Goal: Information Seeking & Learning: Find specific page/section

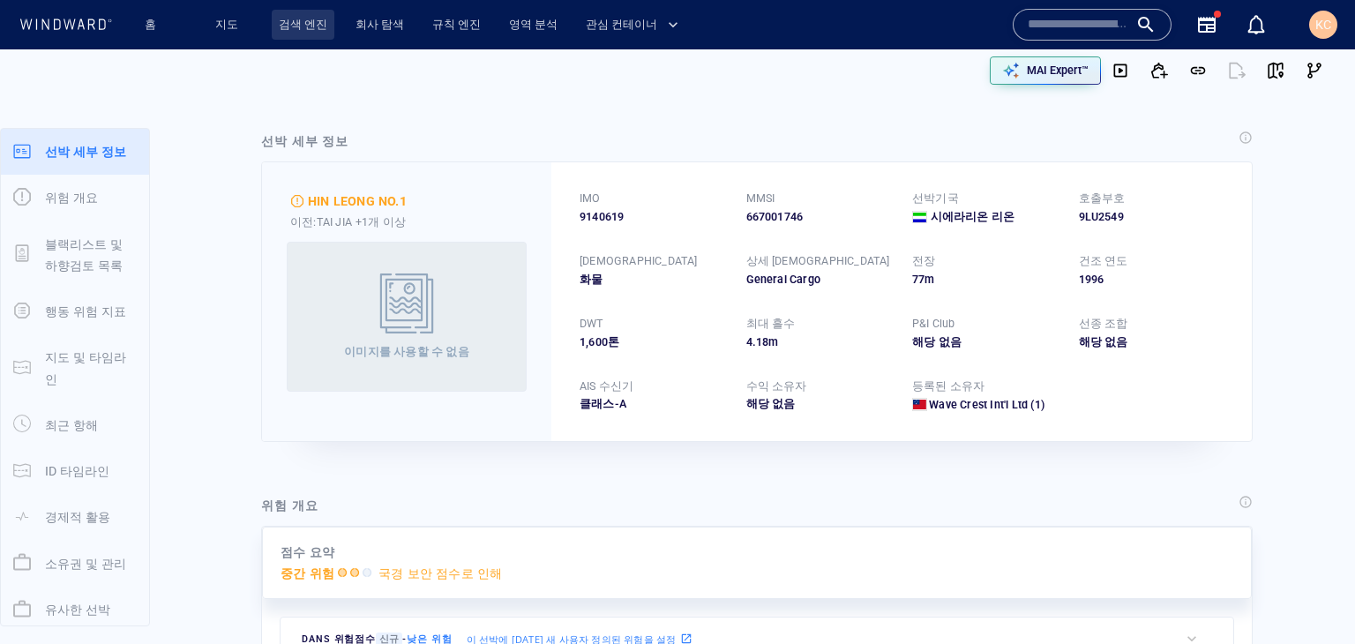
click at [293, 26] on link "검색 엔진" at bounding box center [303, 25] width 63 height 31
click at [307, 28] on link "검색 엔진" at bounding box center [303, 25] width 63 height 31
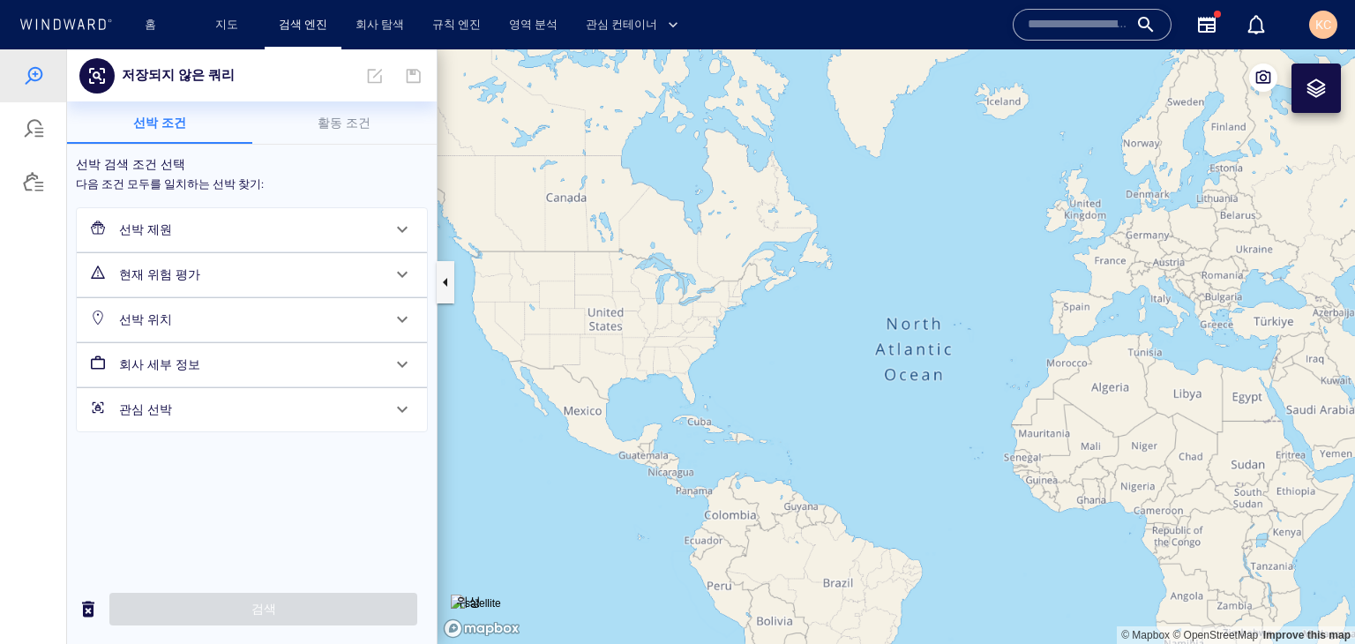
click at [353, 232] on h6 "선박 제원" at bounding box center [250, 230] width 262 height 22
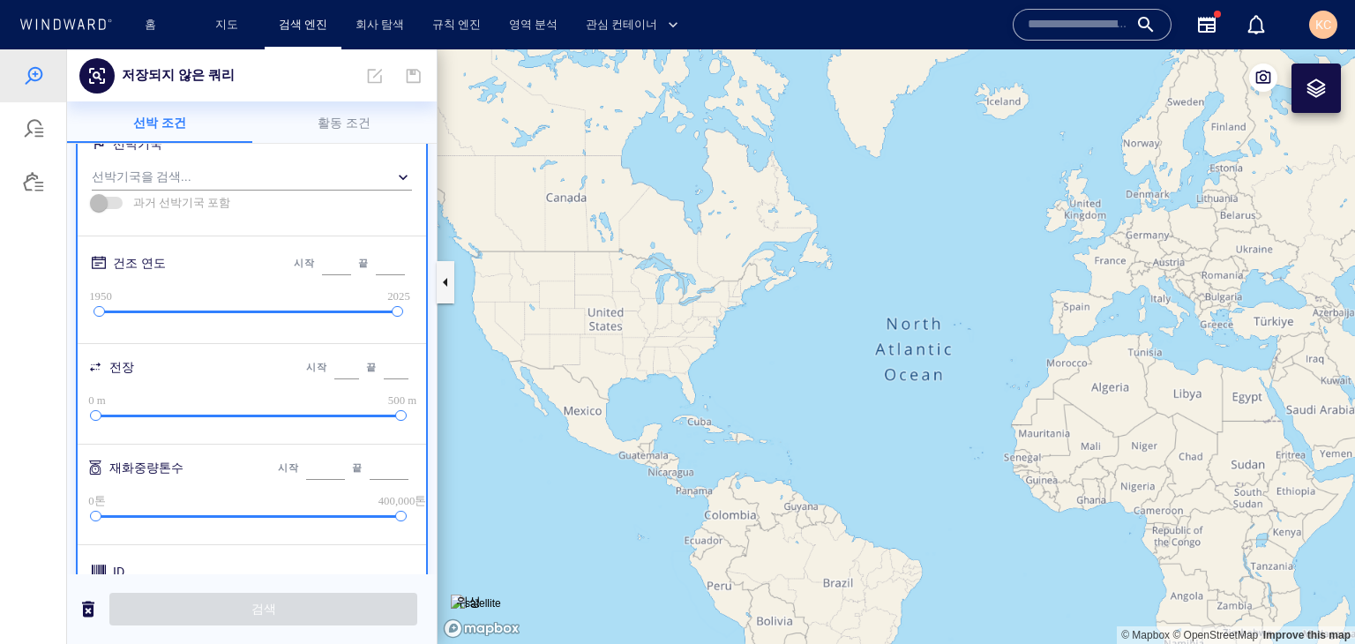
scroll to position [265, 0]
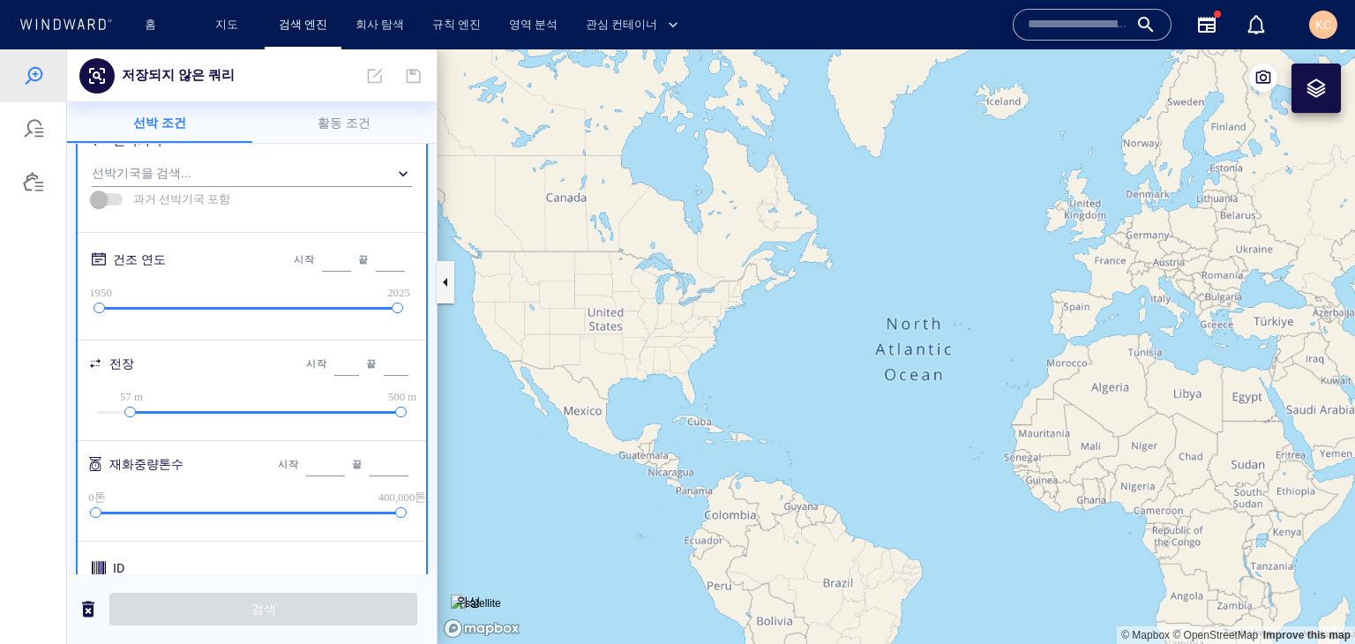
drag, startPoint x: 99, startPoint y: 407, endPoint x: 131, endPoint y: 410, distance: 32.0
click at [131, 410] on div at bounding box center [129, 412] width 11 height 11
type input "**"
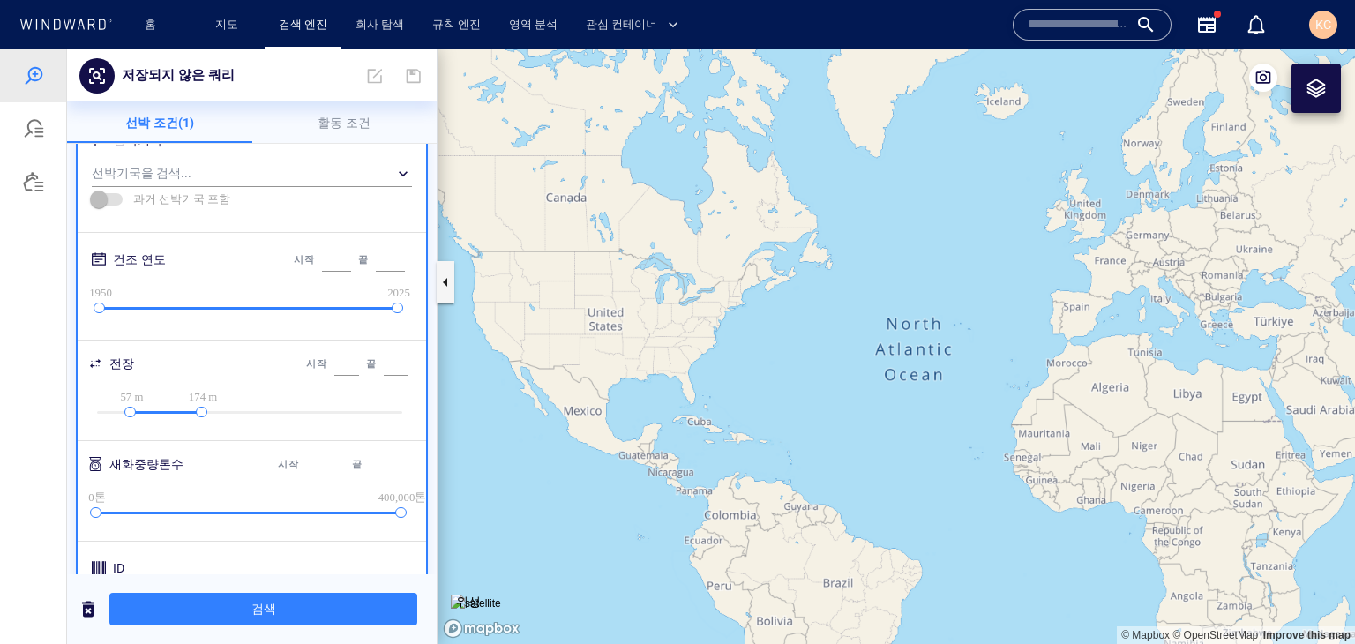
drag, startPoint x: 385, startPoint y: 415, endPoint x: 199, endPoint y: 414, distance: 186.2
click at [199, 414] on div at bounding box center [201, 412] width 11 height 11
type input "***"
click at [387, 176] on div "​" at bounding box center [252, 174] width 320 height 26
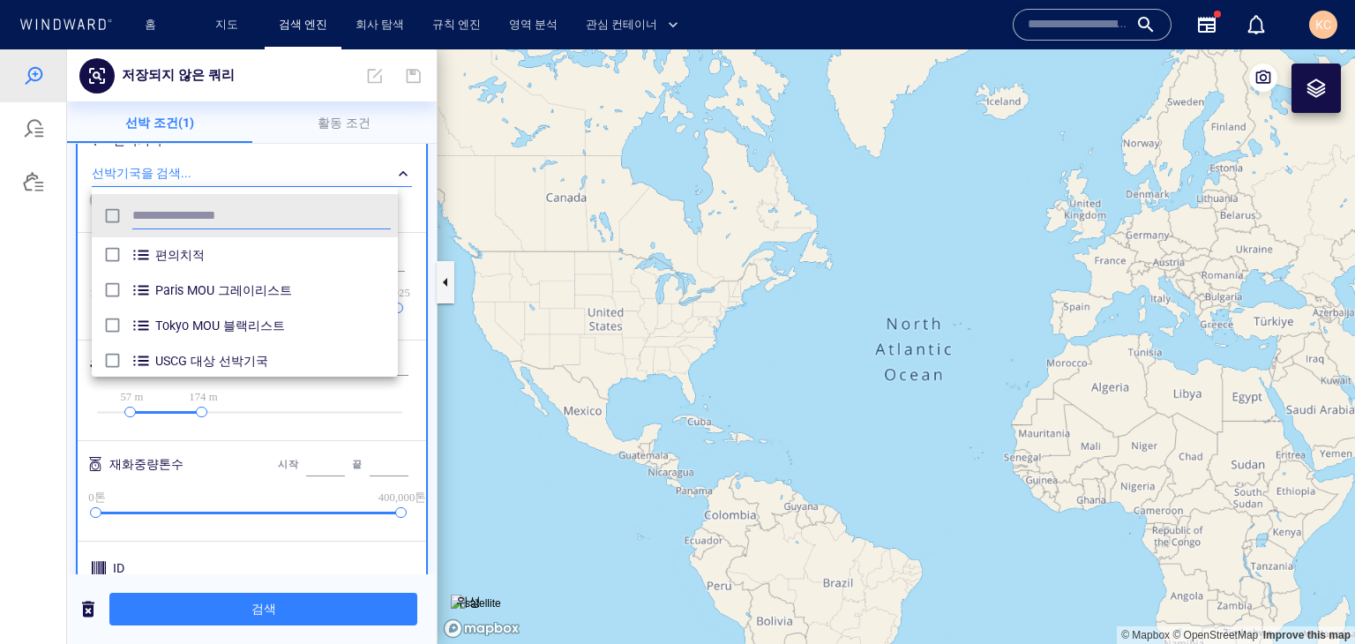
scroll to position [162, 293]
click at [386, 176] on div at bounding box center [677, 346] width 1355 height 595
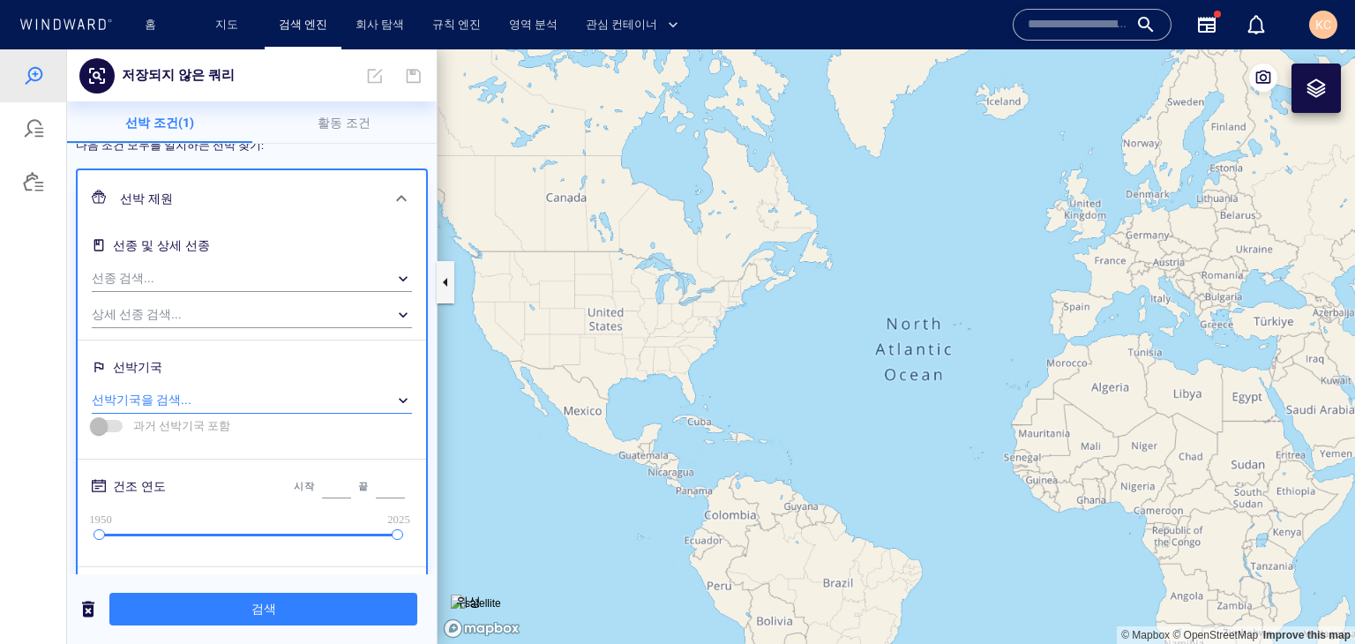
scroll to position [0, 0]
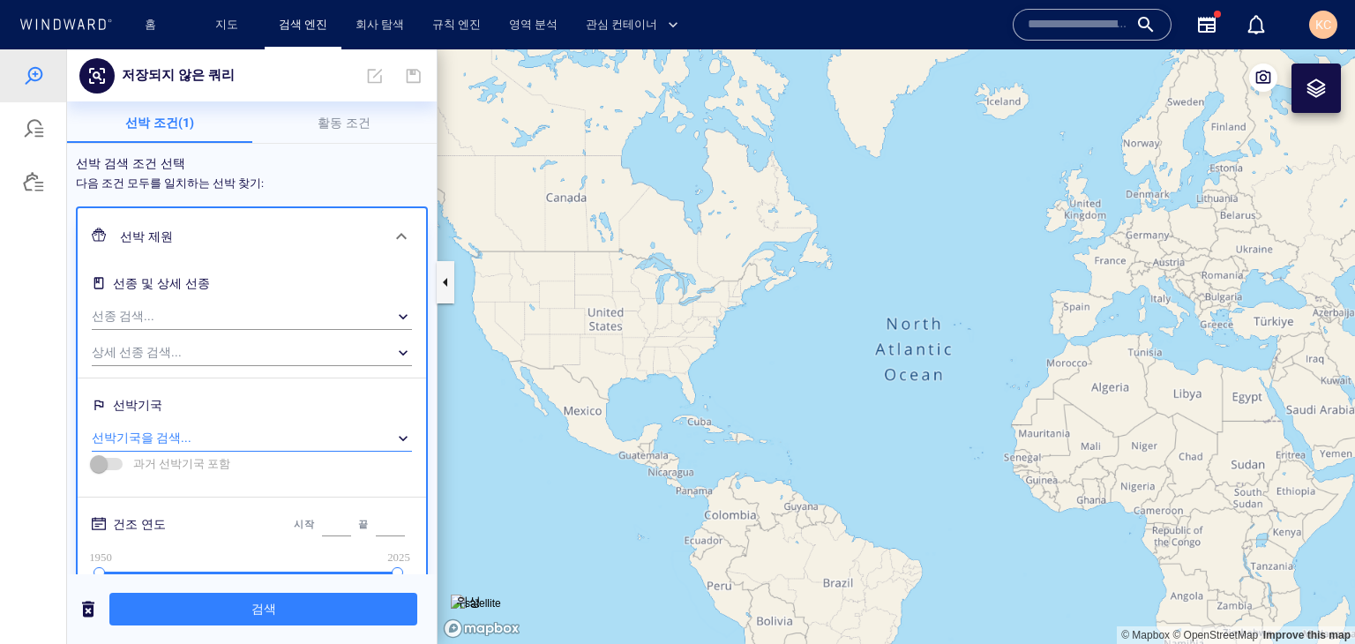
click at [307, 181] on div "선박 검색 조건 선택" at bounding box center [252, 164] width 366 height 36
click at [169, 129] on span "선박 조건(1)" at bounding box center [159, 123] width 69 height 14
click at [391, 236] on span at bounding box center [401, 236] width 21 height 21
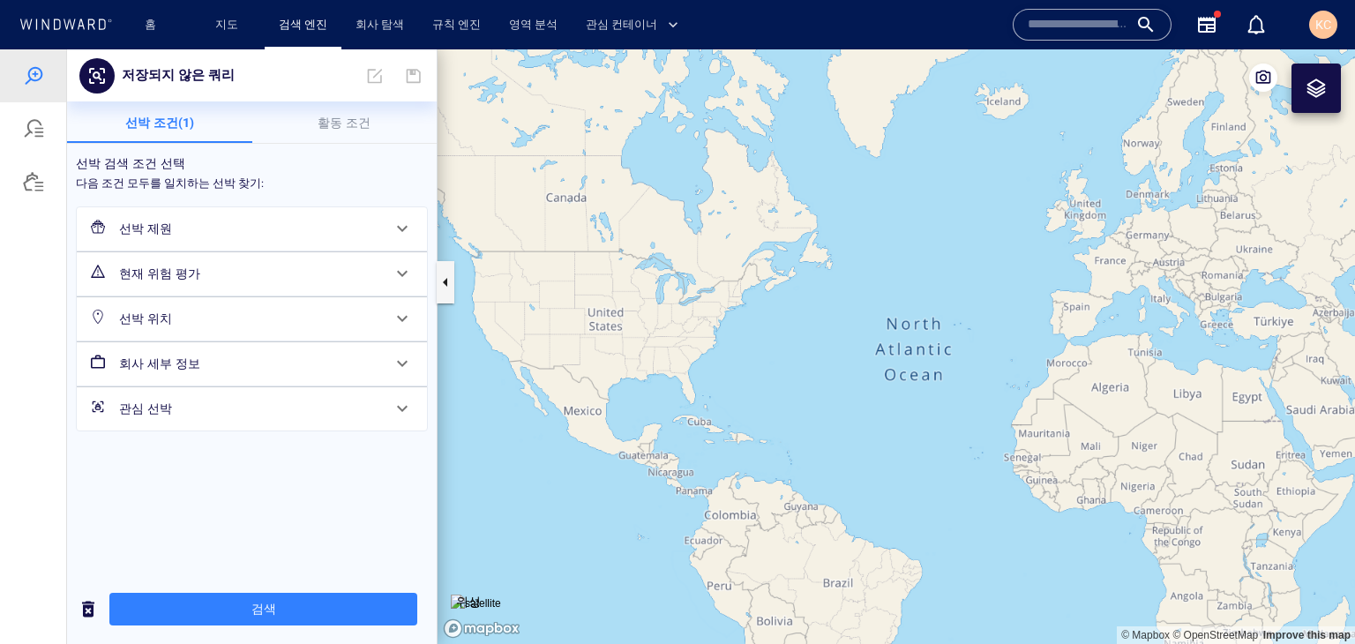
click at [355, 124] on span "활동 조건" at bounding box center [344, 123] width 53 height 14
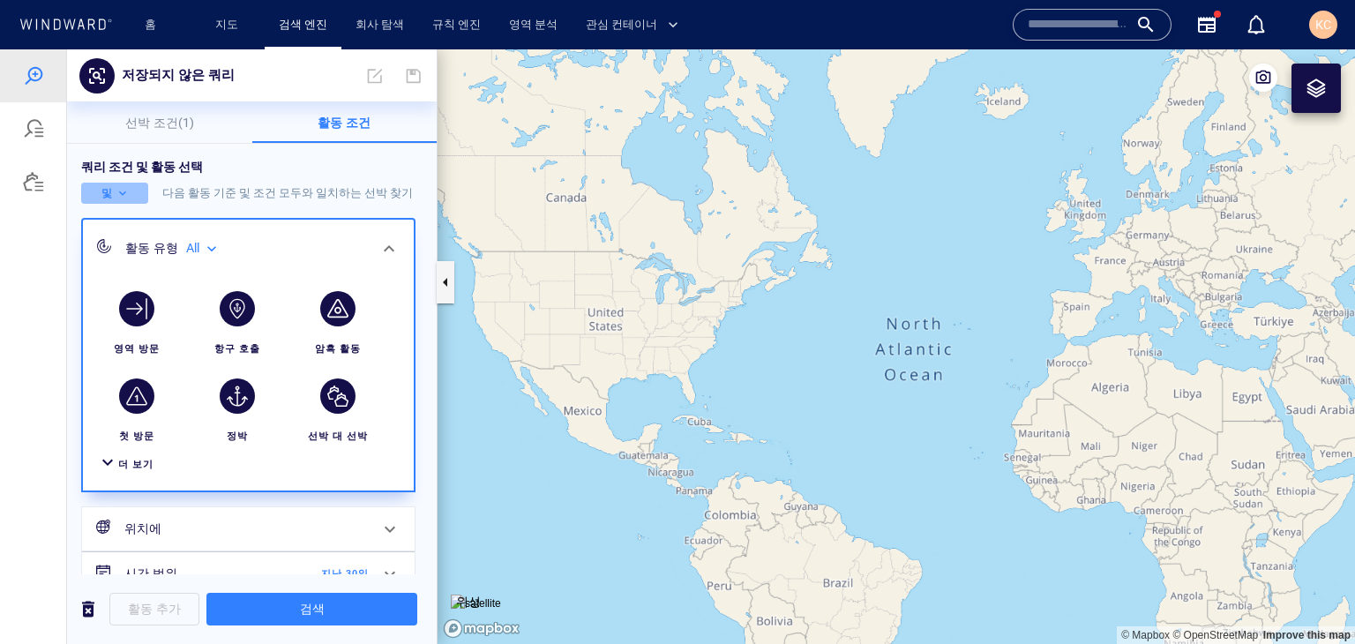
click at [127, 193] on button "및" at bounding box center [114, 193] width 67 height 21
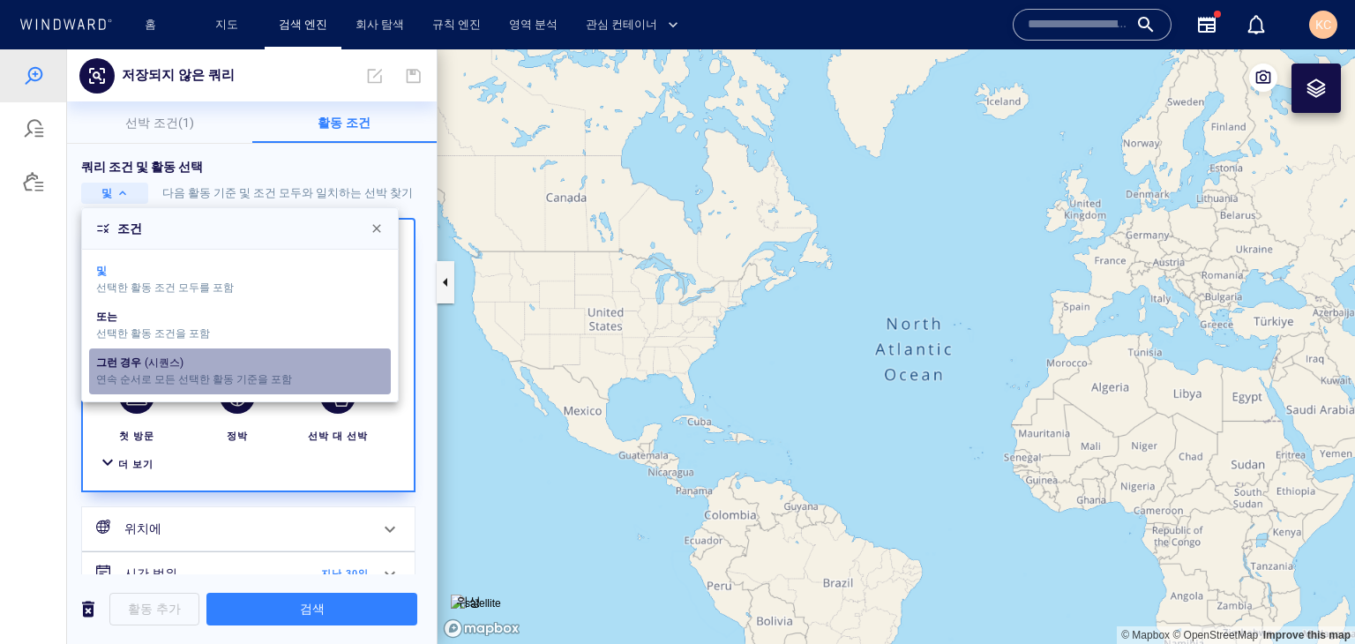
click at [131, 358] on div "그런 경우" at bounding box center [118, 363] width 45 height 15
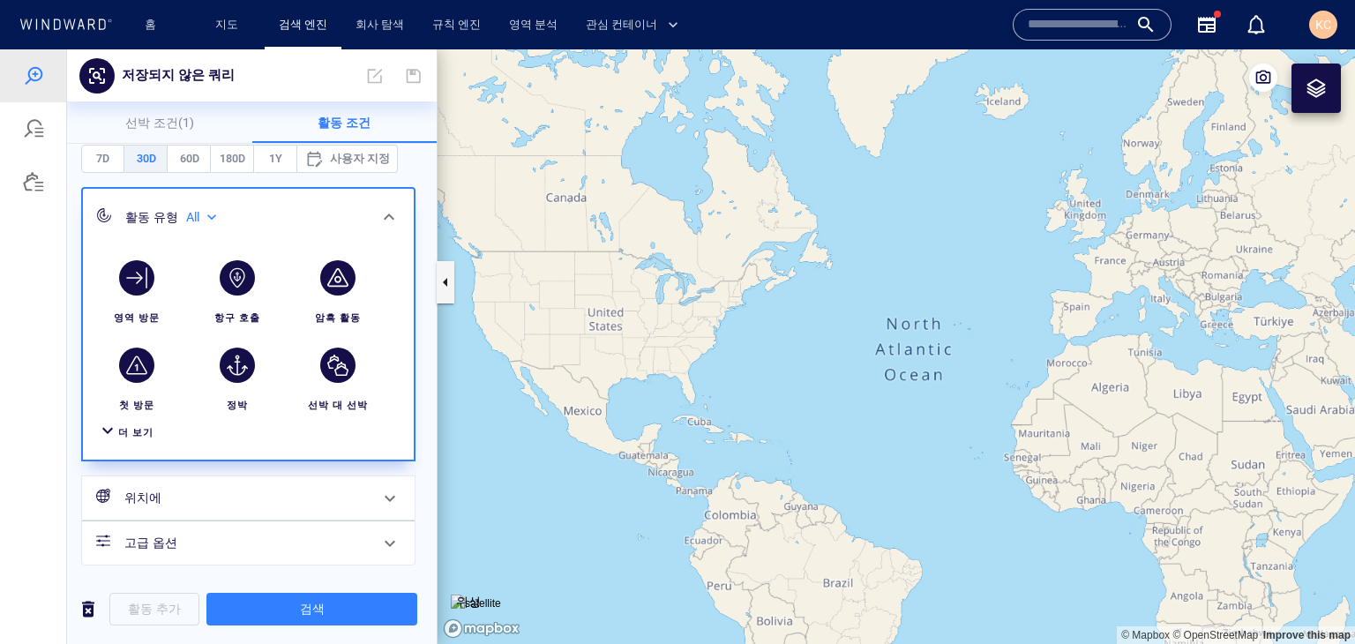
scroll to position [102, 0]
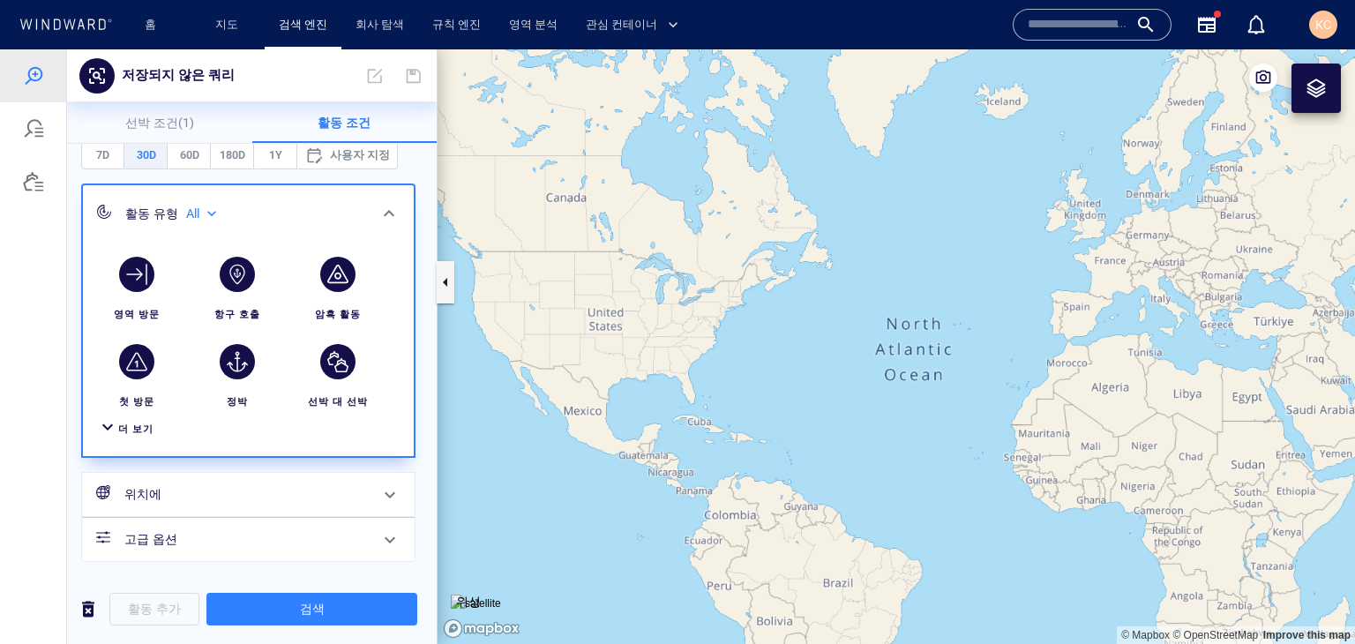
click at [110, 421] on div at bounding box center [107, 430] width 21 height 26
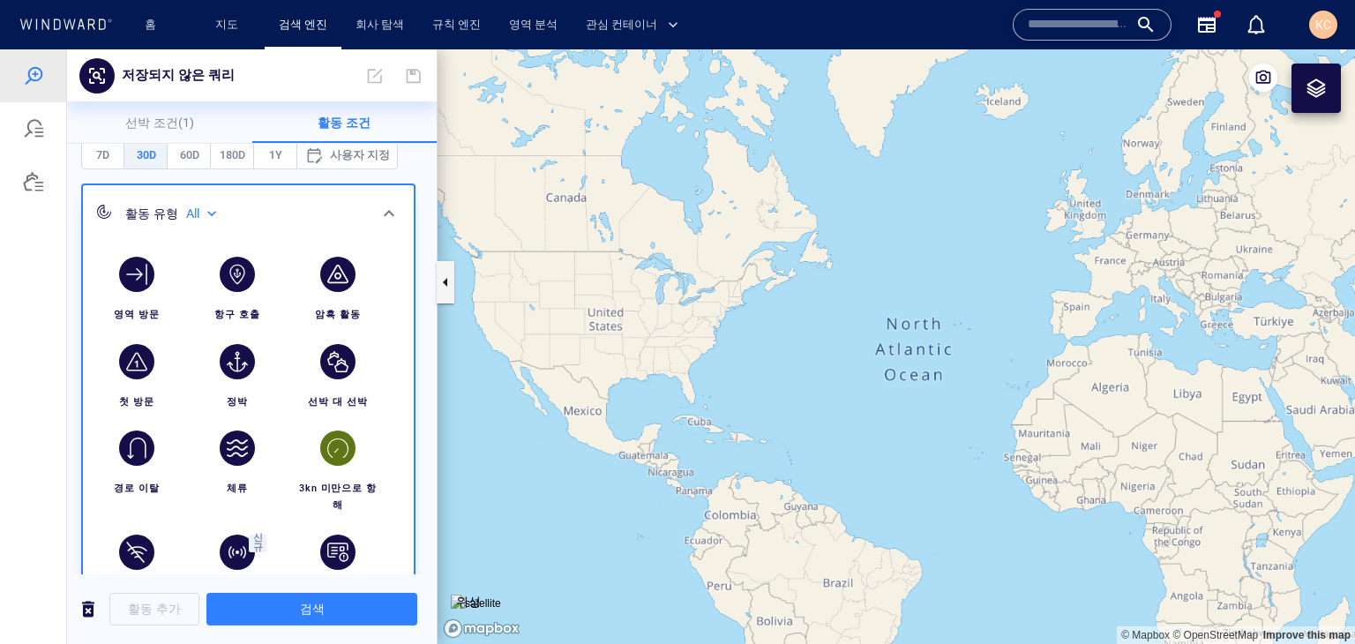
click at [334, 441] on div "button" at bounding box center [337, 448] width 35 height 35
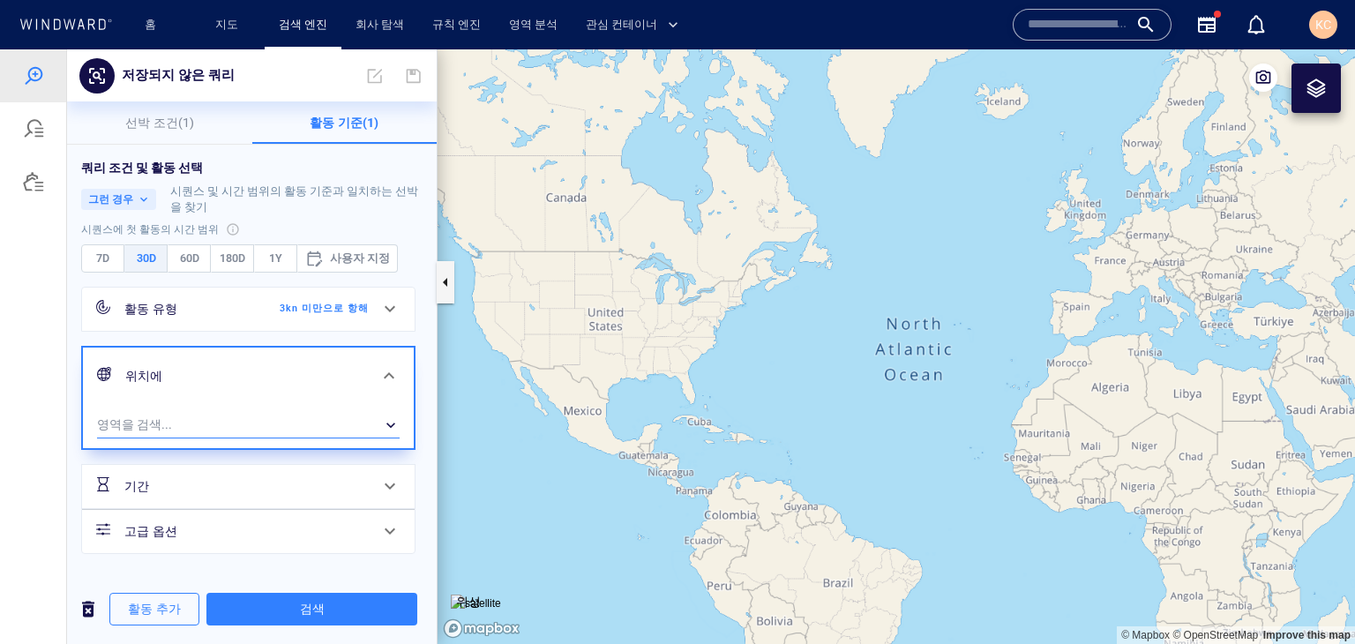
click at [236, 421] on div "​" at bounding box center [248, 424] width 303 height 26
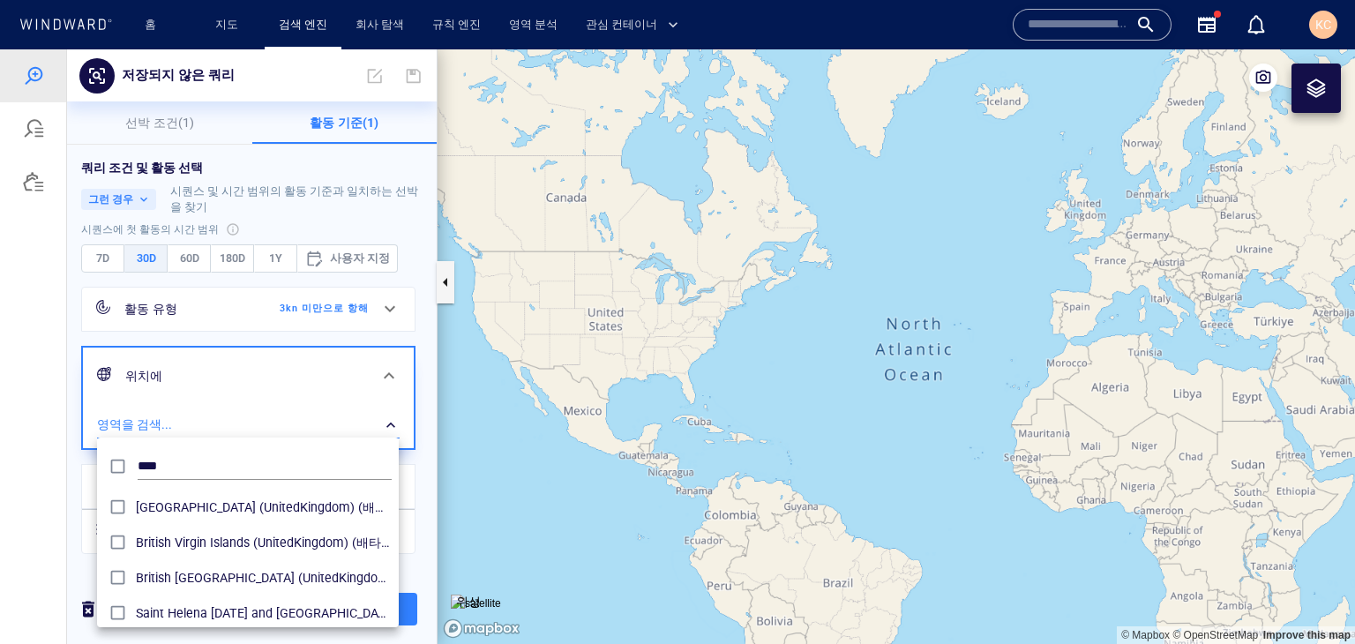
scroll to position [597, 0]
click at [1329, 31] on span "KC" at bounding box center [1324, 25] width 16 height 14
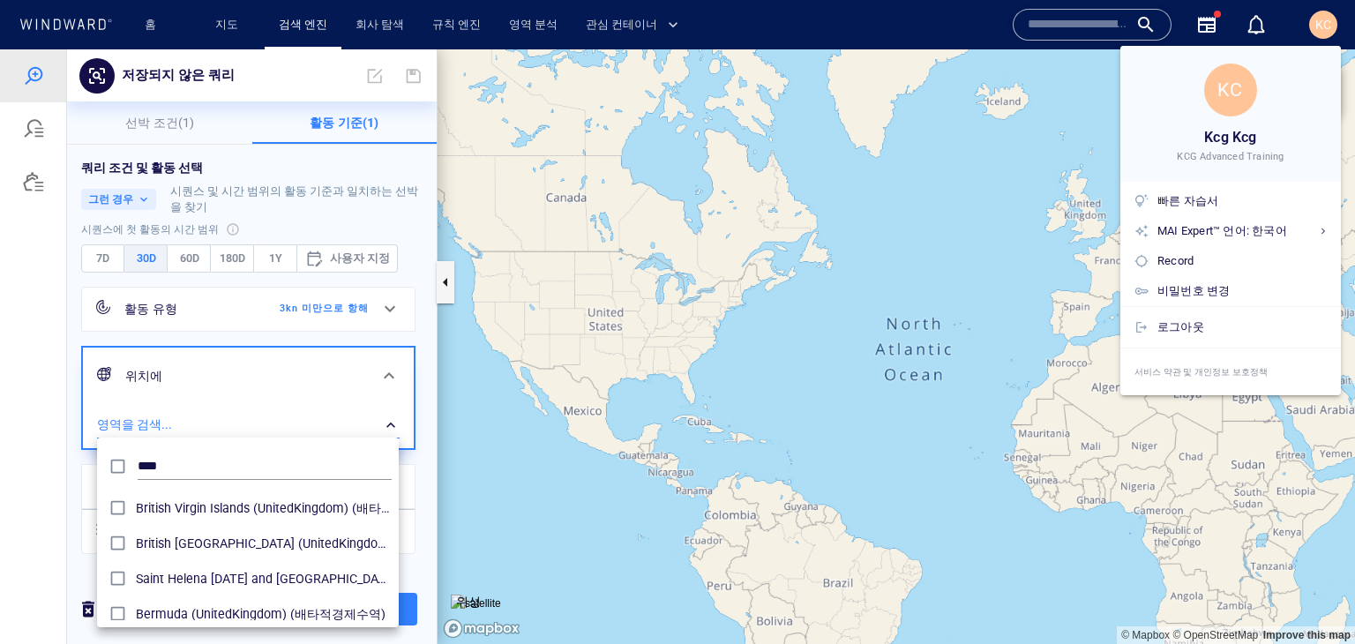
click at [182, 464] on div at bounding box center [677, 322] width 1355 height 644
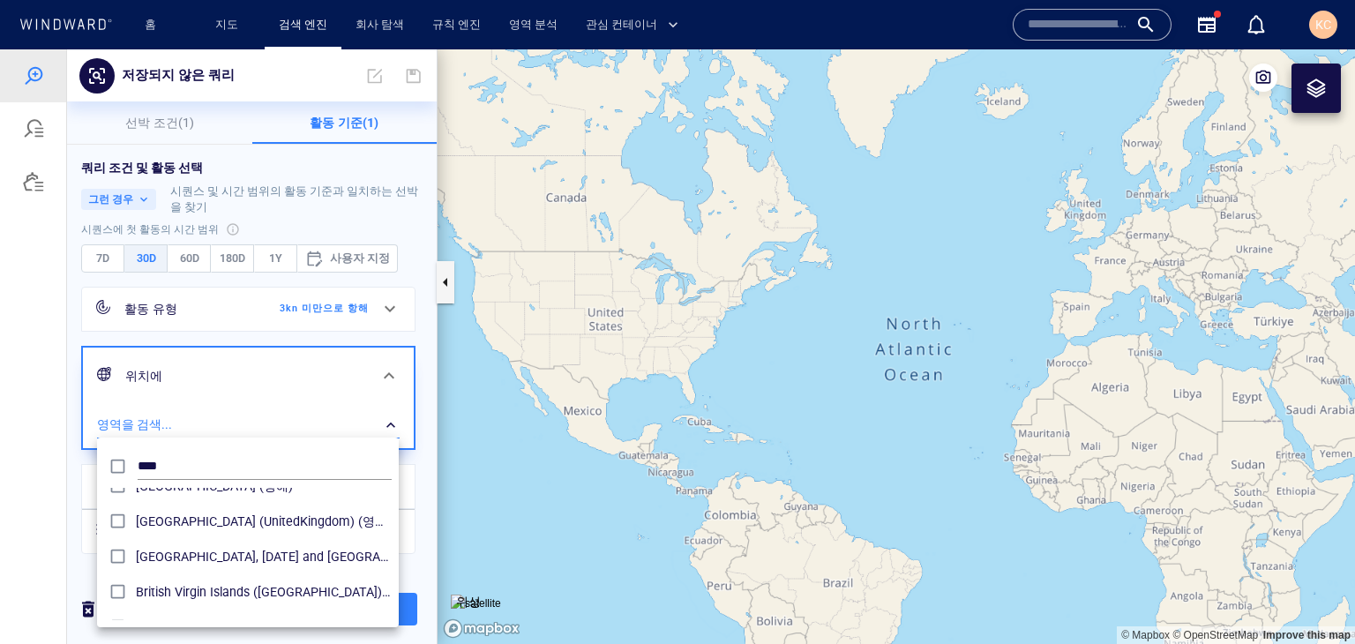
scroll to position [0, 0]
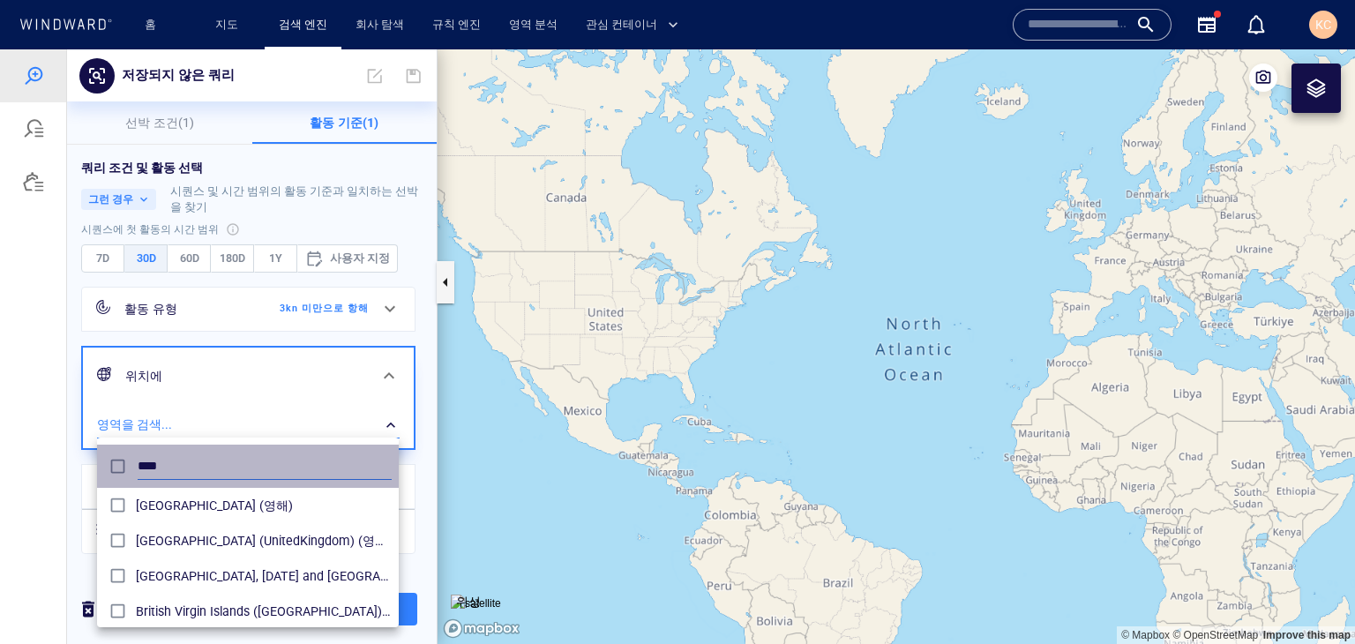
click at [181, 469] on input "****" at bounding box center [265, 467] width 254 height 26
click at [127, 462] on div "****" at bounding box center [248, 466] width 295 height 34
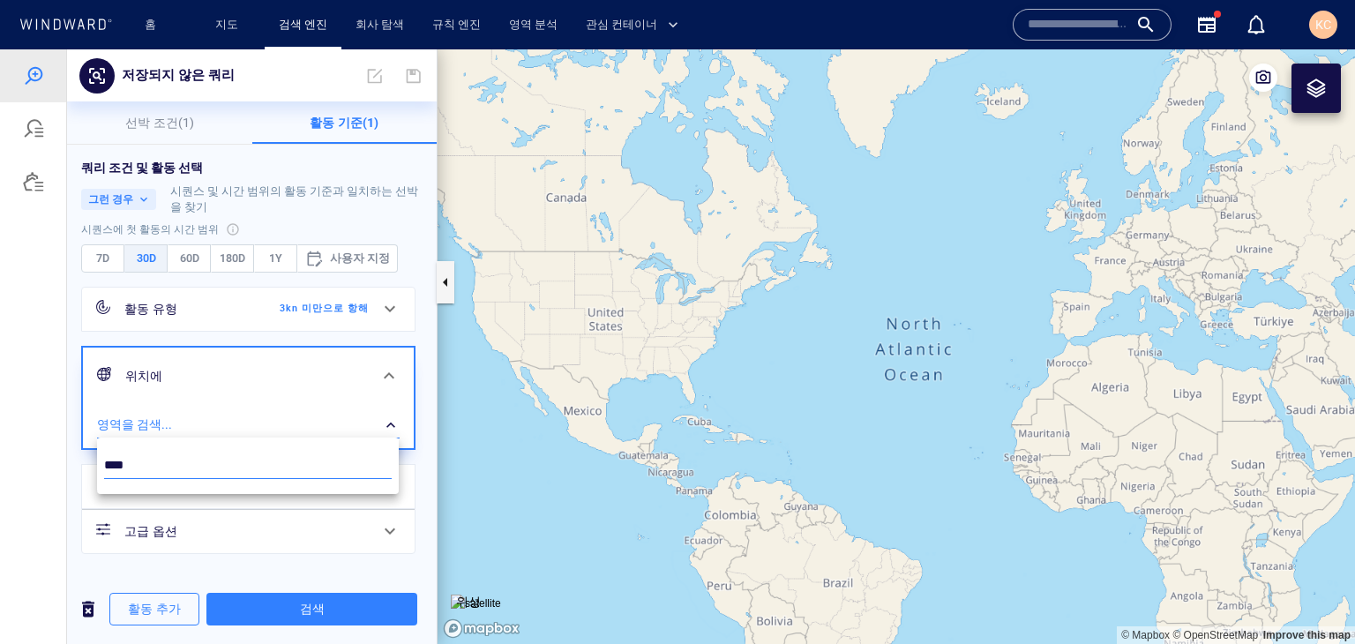
click at [256, 458] on input "****" at bounding box center [248, 466] width 288 height 26
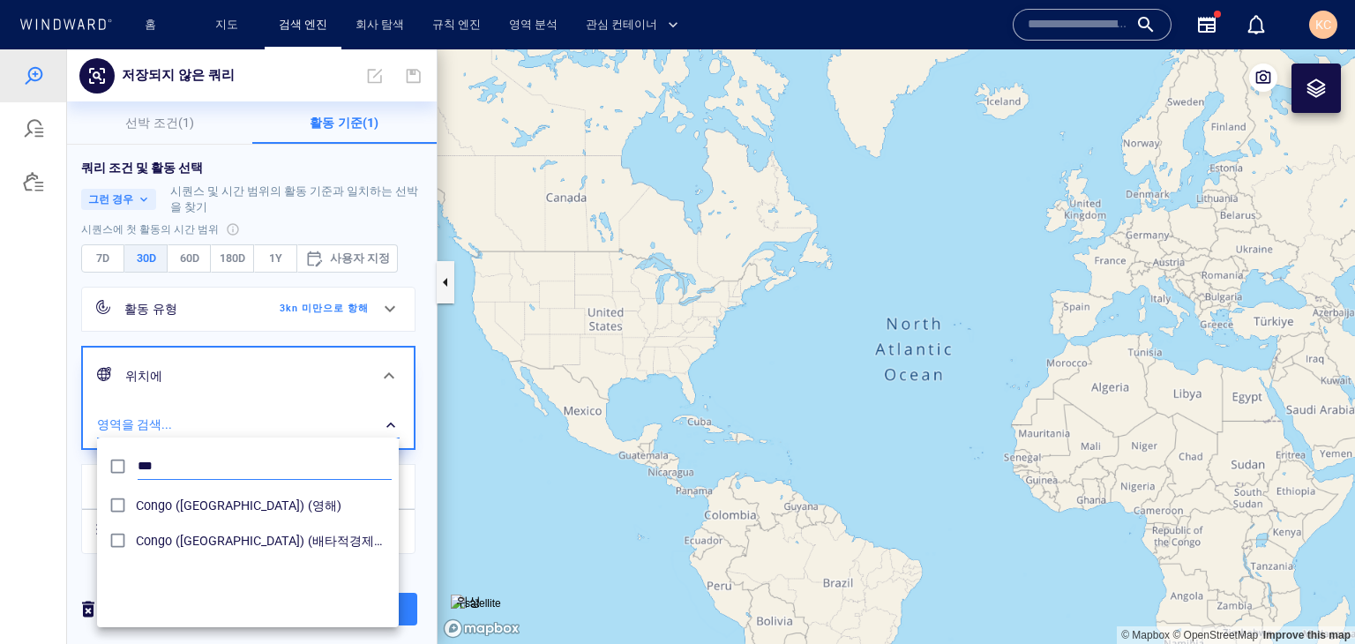
scroll to position [162, 288]
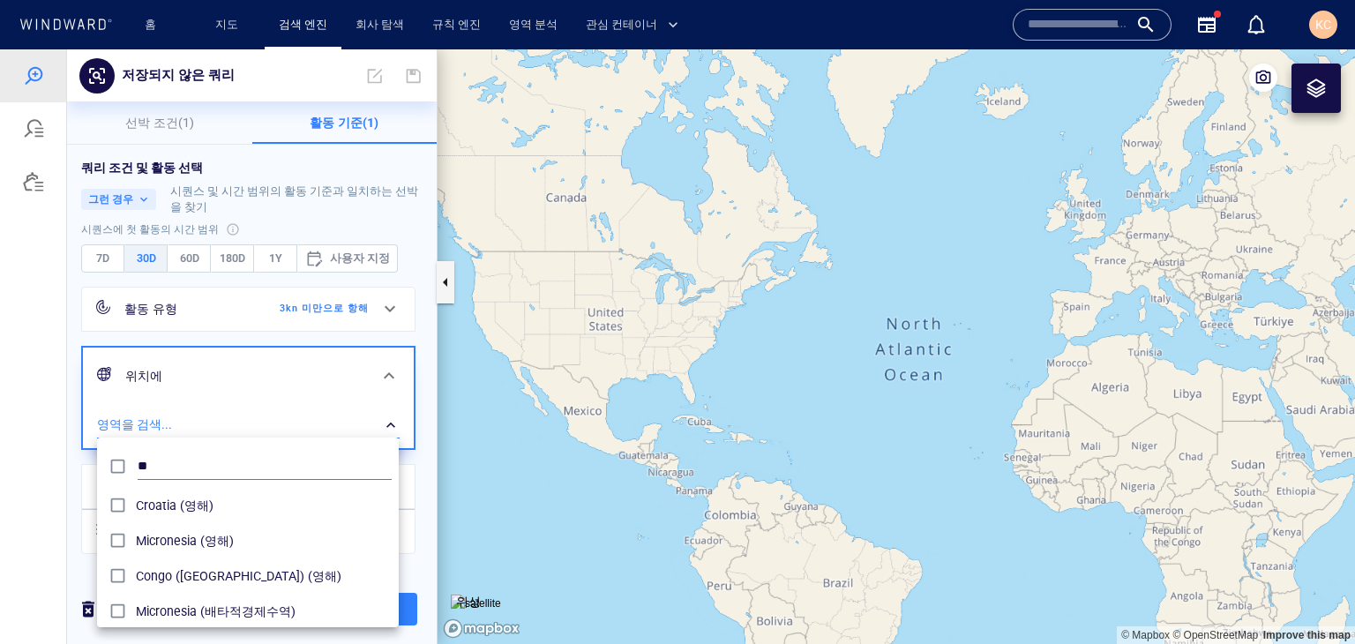
type input "*"
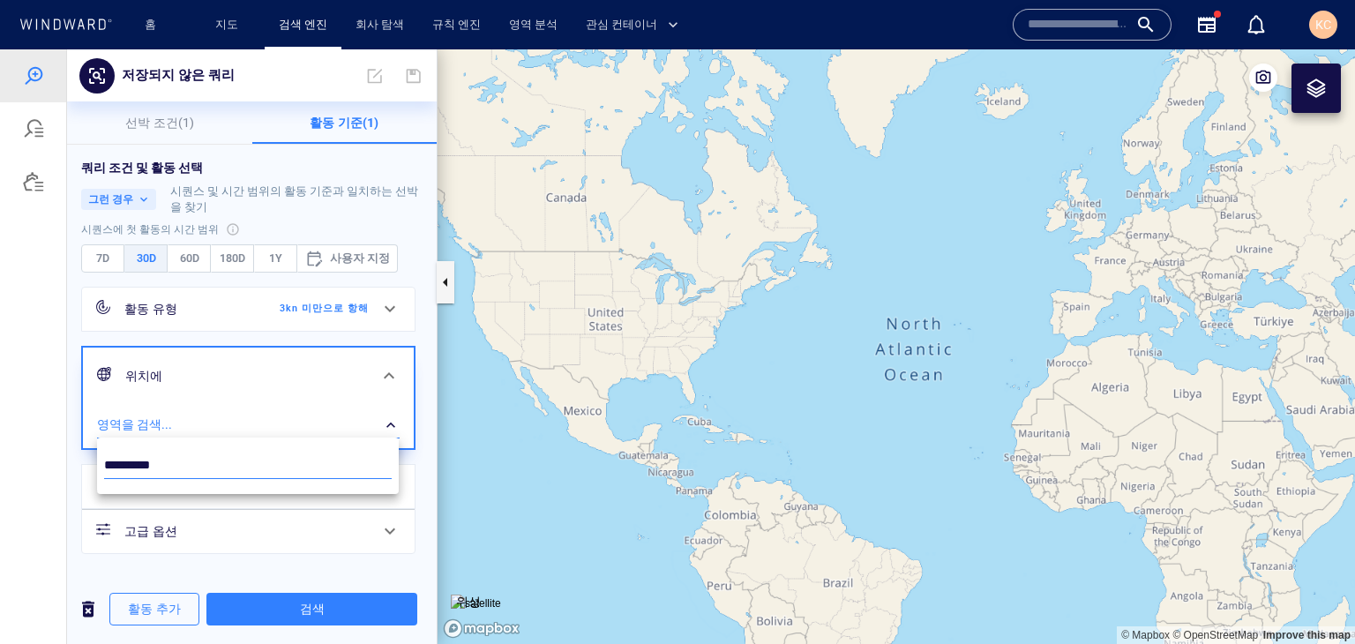
type input "*********"
click at [239, 450] on div "*********" at bounding box center [248, 466] width 295 height 34
click at [395, 424] on div at bounding box center [677, 346] width 1355 height 595
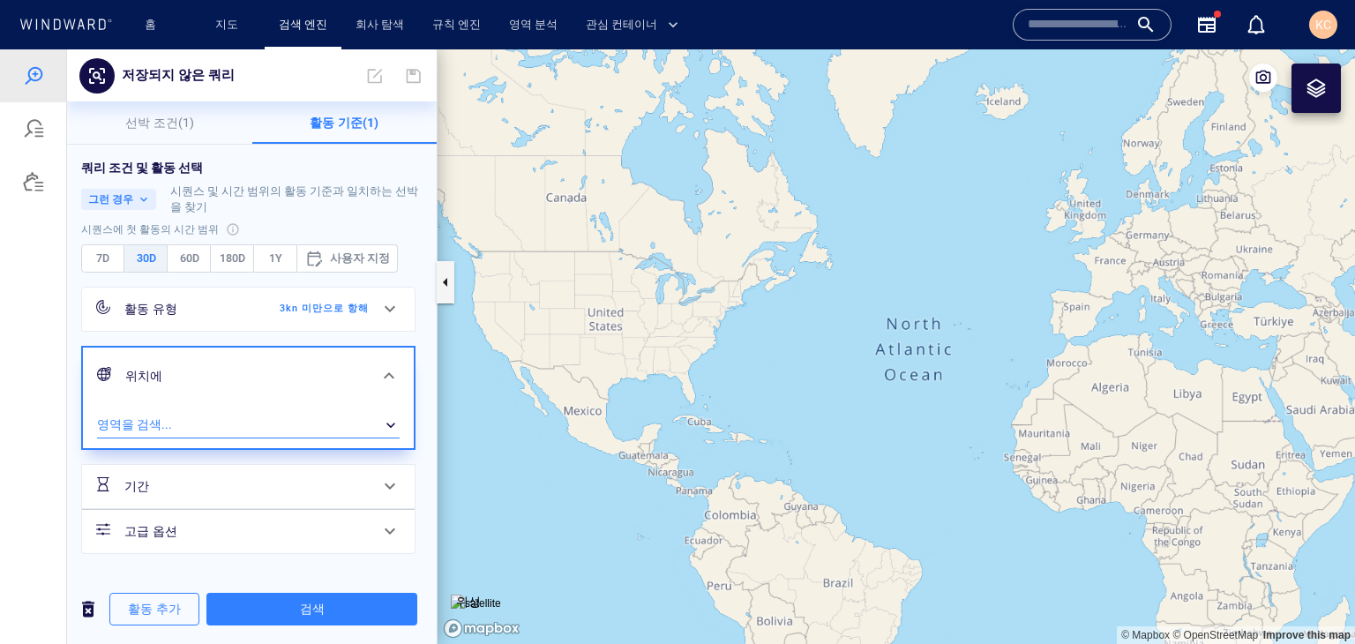
click at [387, 374] on div at bounding box center [389, 376] width 42 height 42
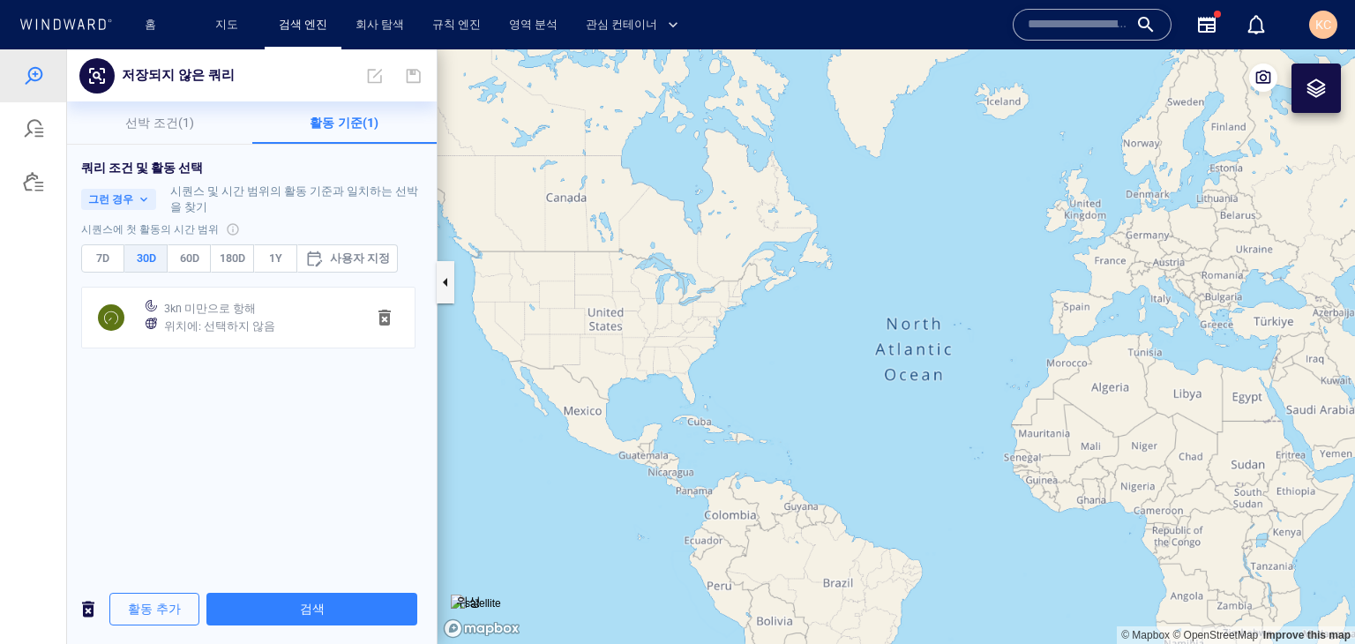
click at [296, 334] on div "위치에 : 선택하지 않음" at bounding box center [258, 326] width 194 height 25
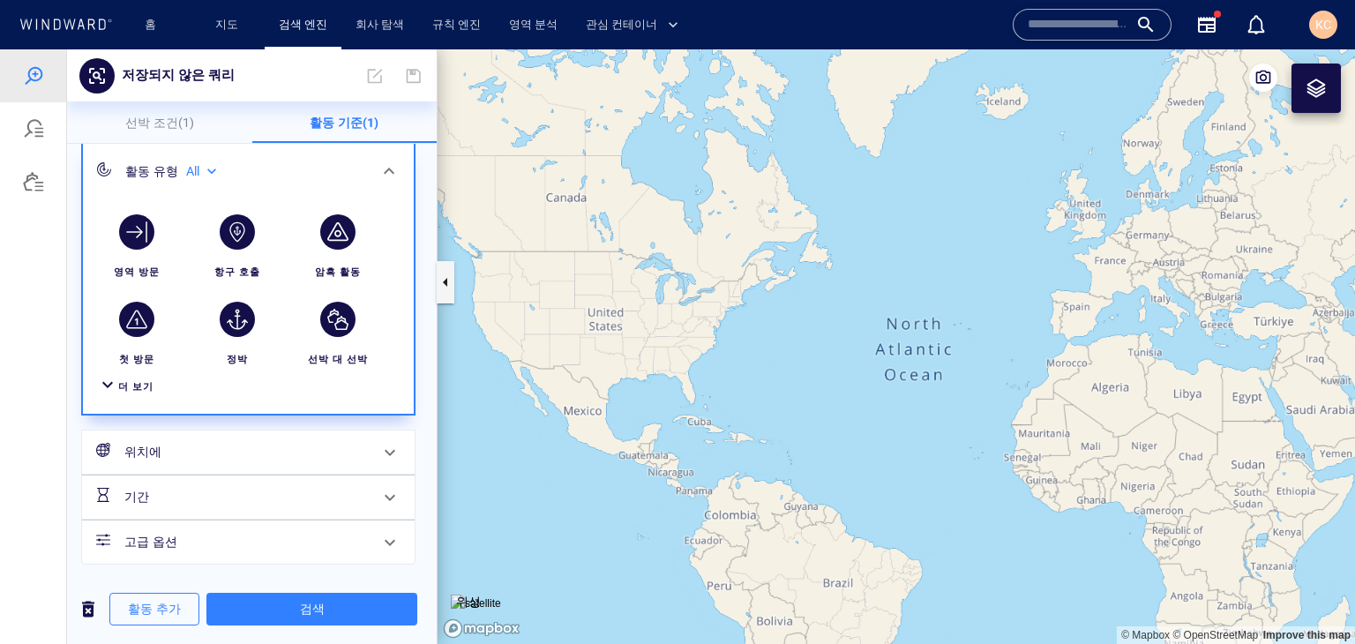
scroll to position [147, 0]
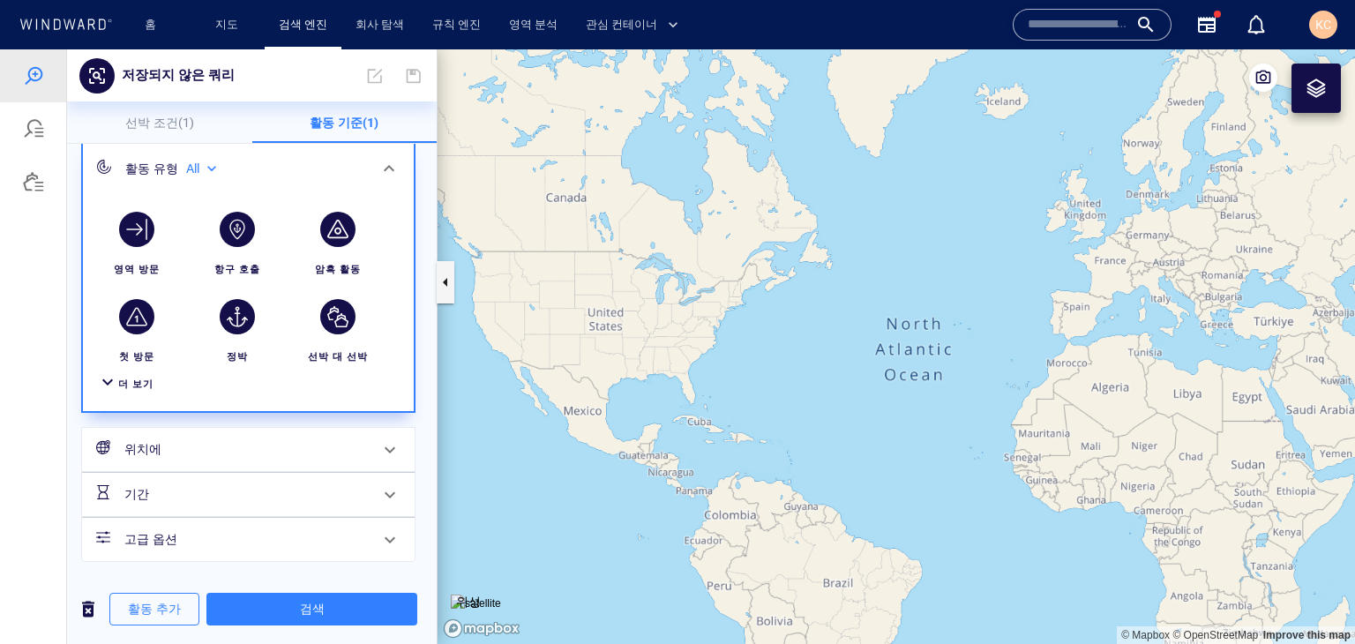
click at [345, 449] on h6 "위치에" at bounding box center [246, 450] width 244 height 22
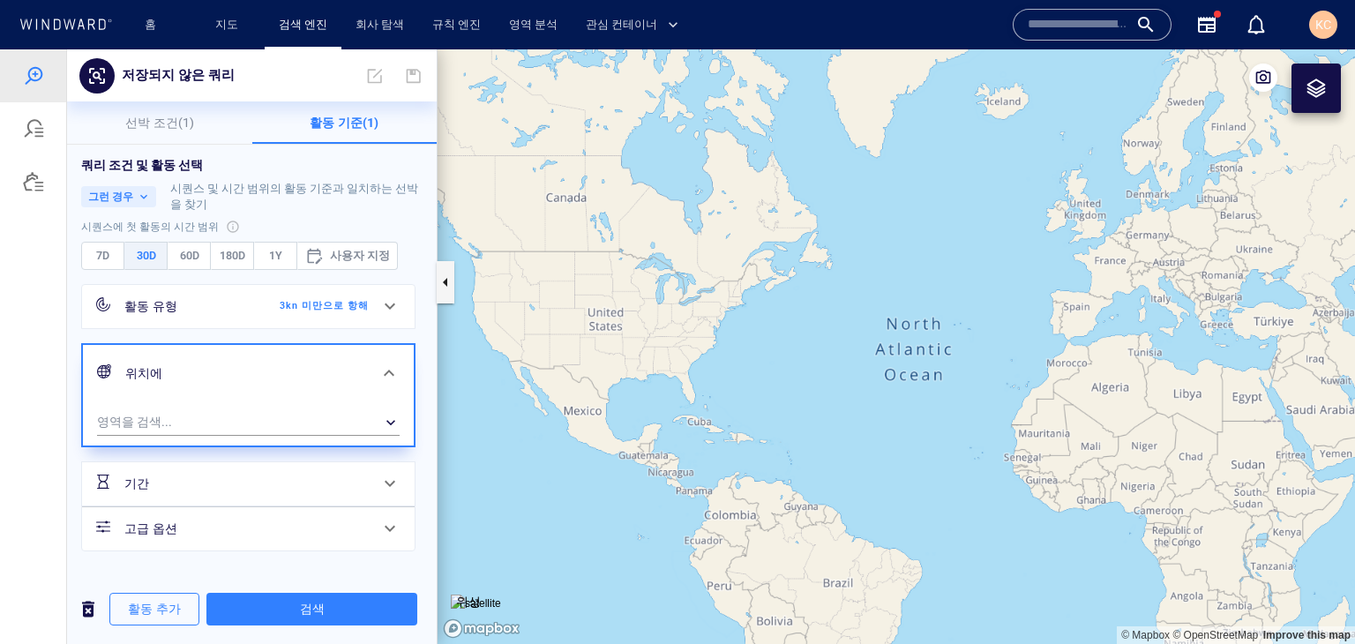
scroll to position [0, 0]
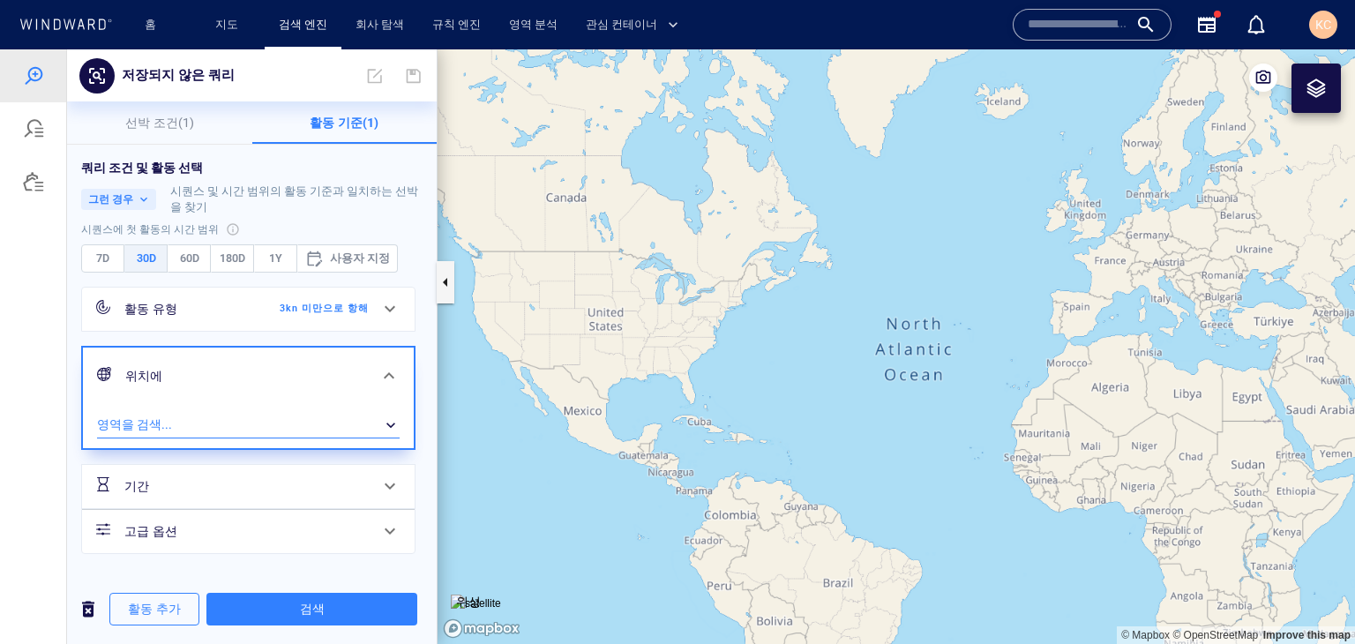
click at [220, 423] on div "​" at bounding box center [248, 424] width 303 height 26
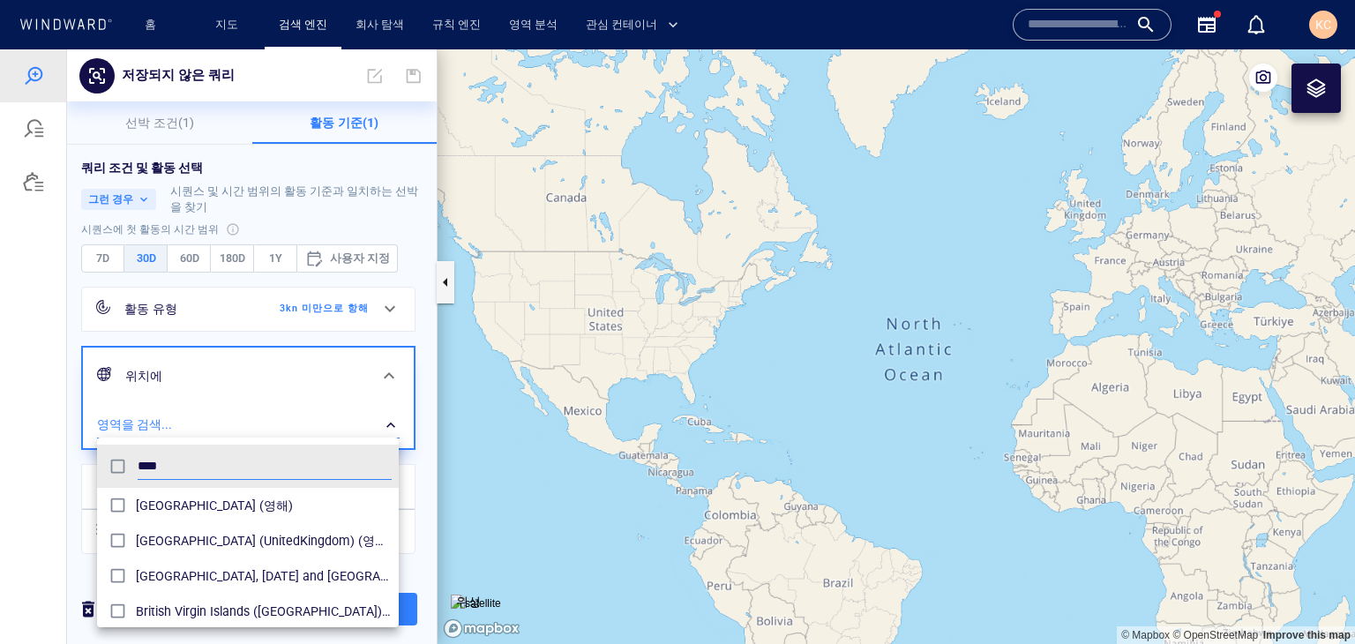
scroll to position [162, 288]
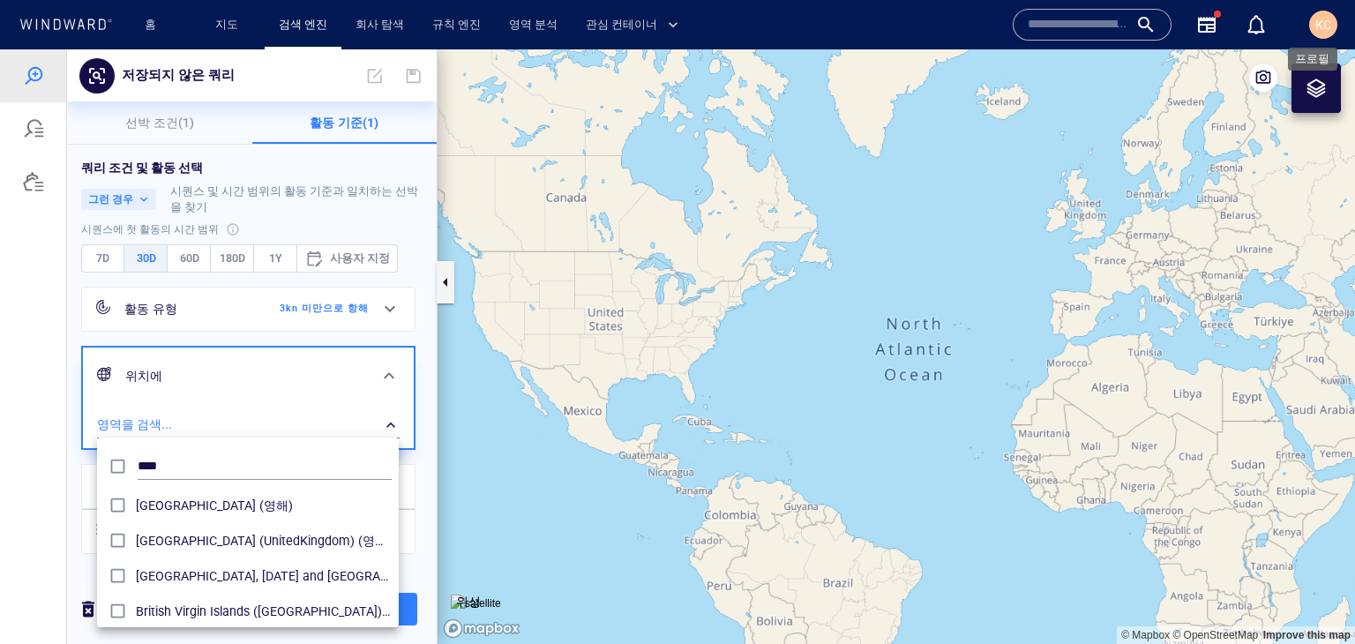
click at [1330, 22] on span "KC" at bounding box center [1324, 25] width 16 height 14
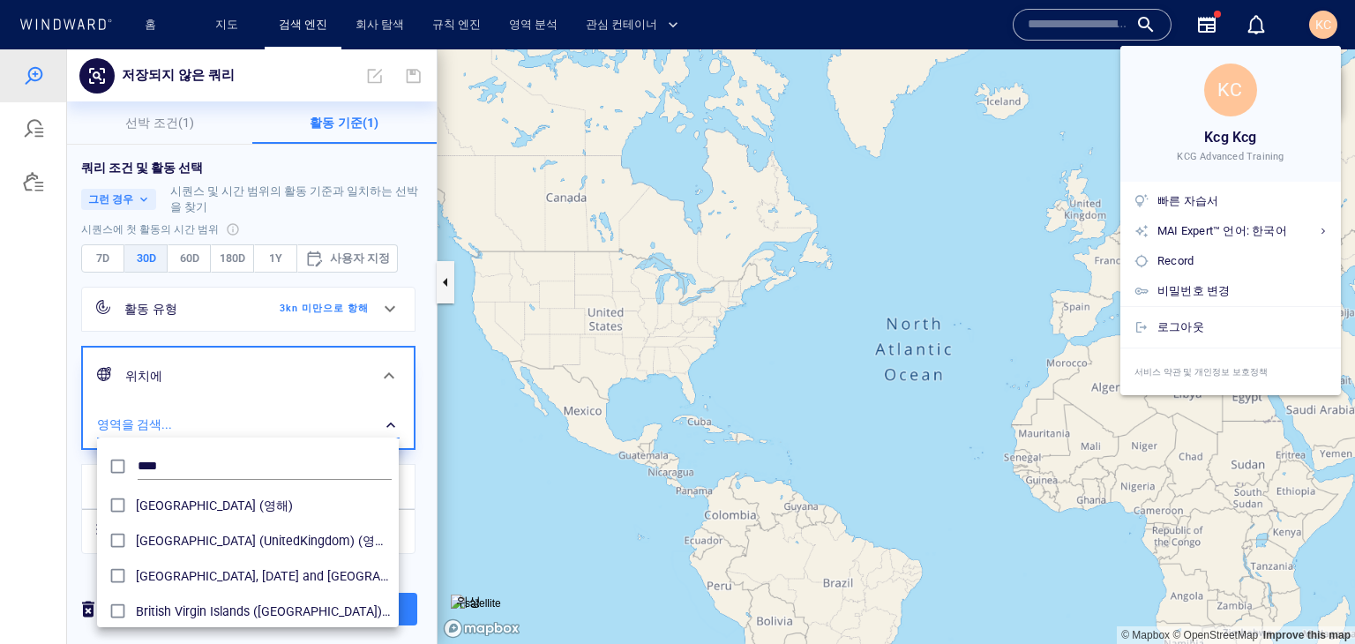
click at [253, 409] on div at bounding box center [677, 322] width 1355 height 644
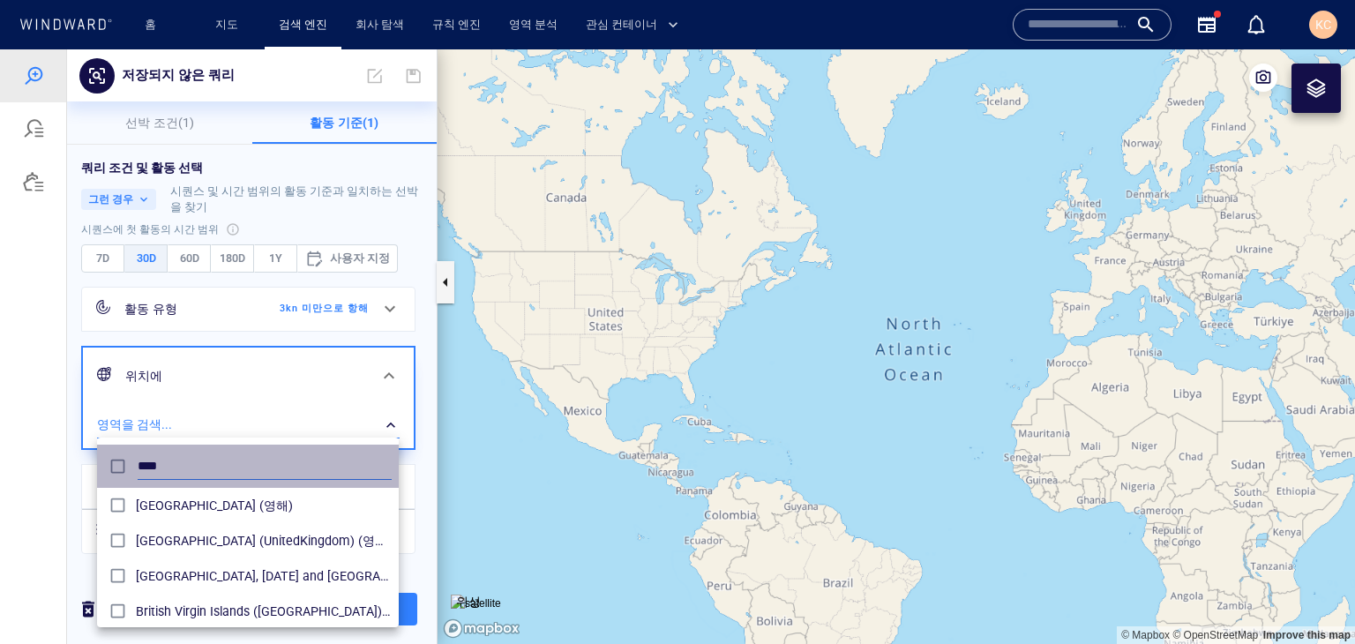
click at [214, 460] on input "****" at bounding box center [265, 467] width 254 height 26
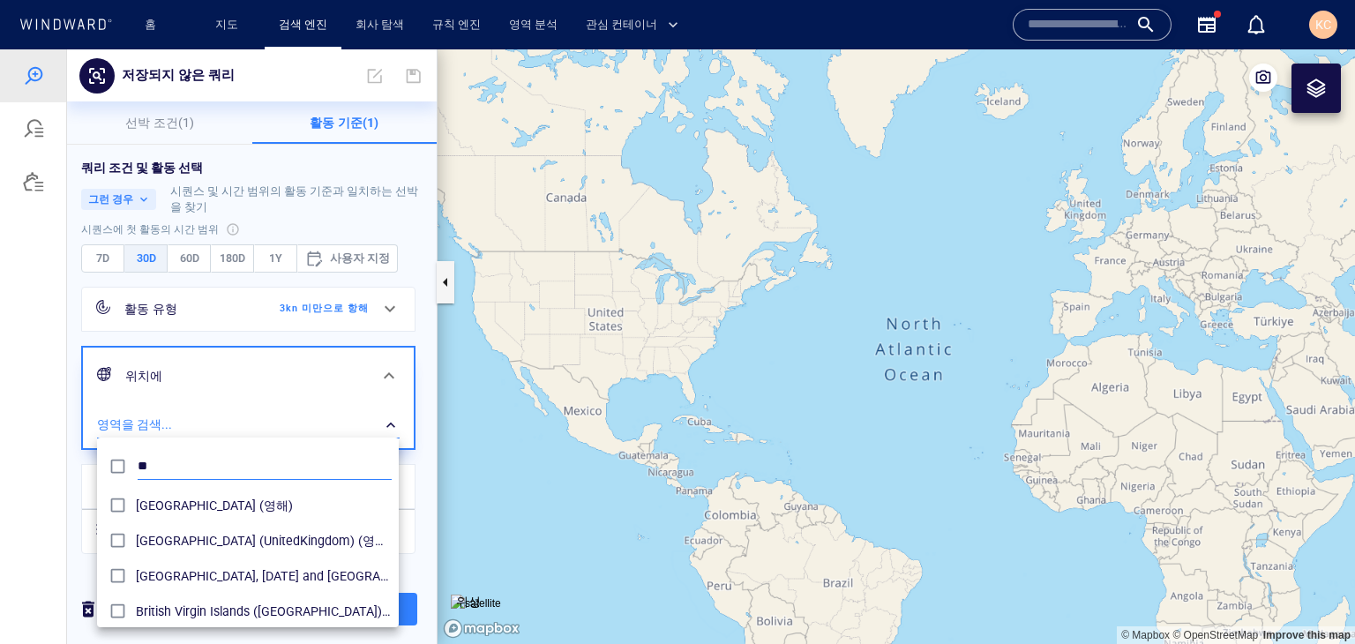
type input "*"
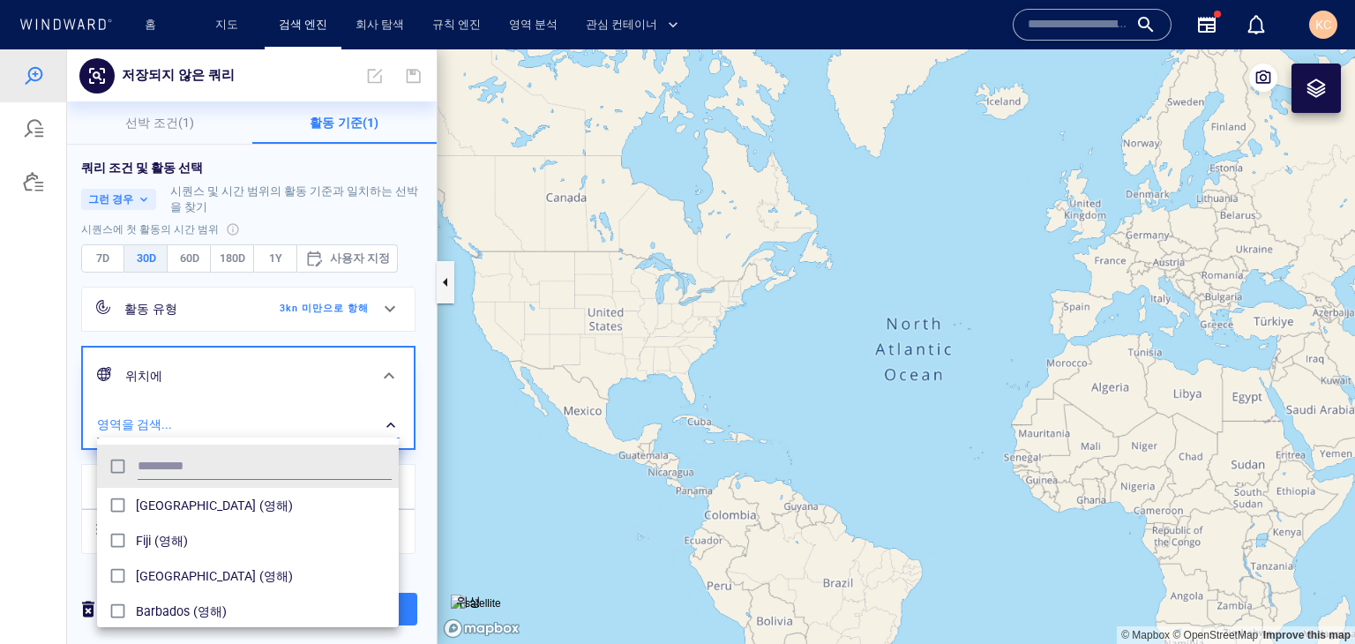
click at [1315, 93] on div at bounding box center [677, 346] width 1355 height 595
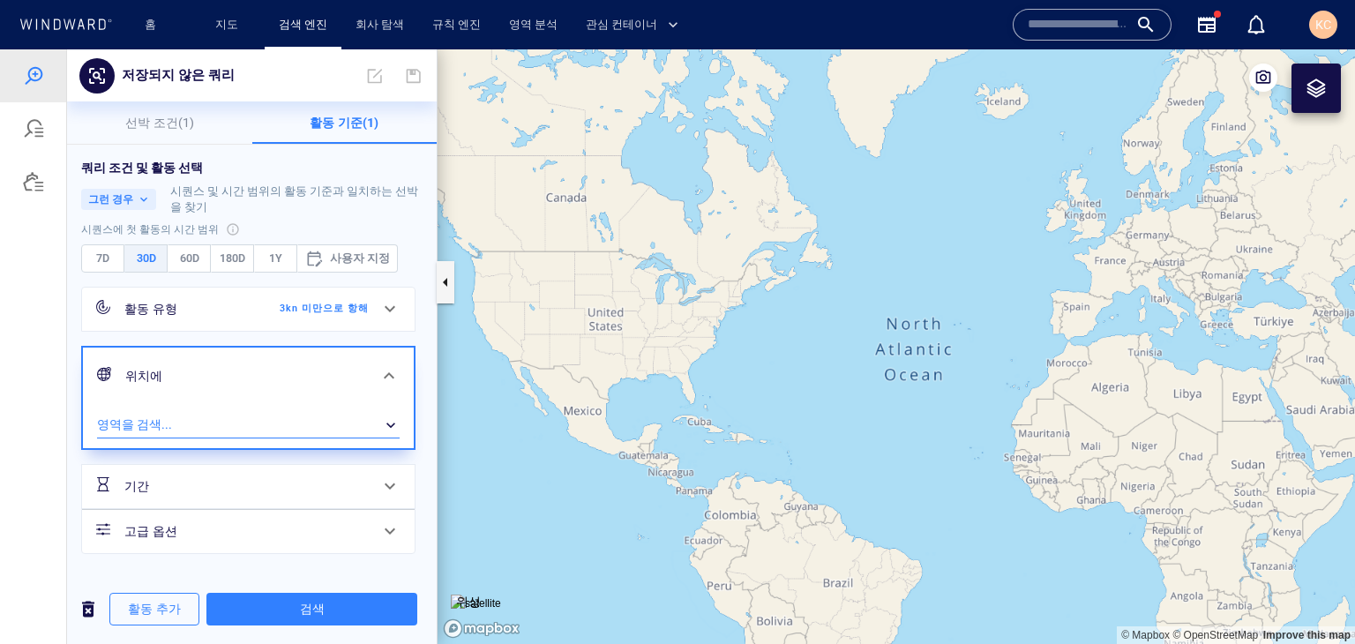
click at [1320, 105] on div at bounding box center [1316, 88] width 49 height 49
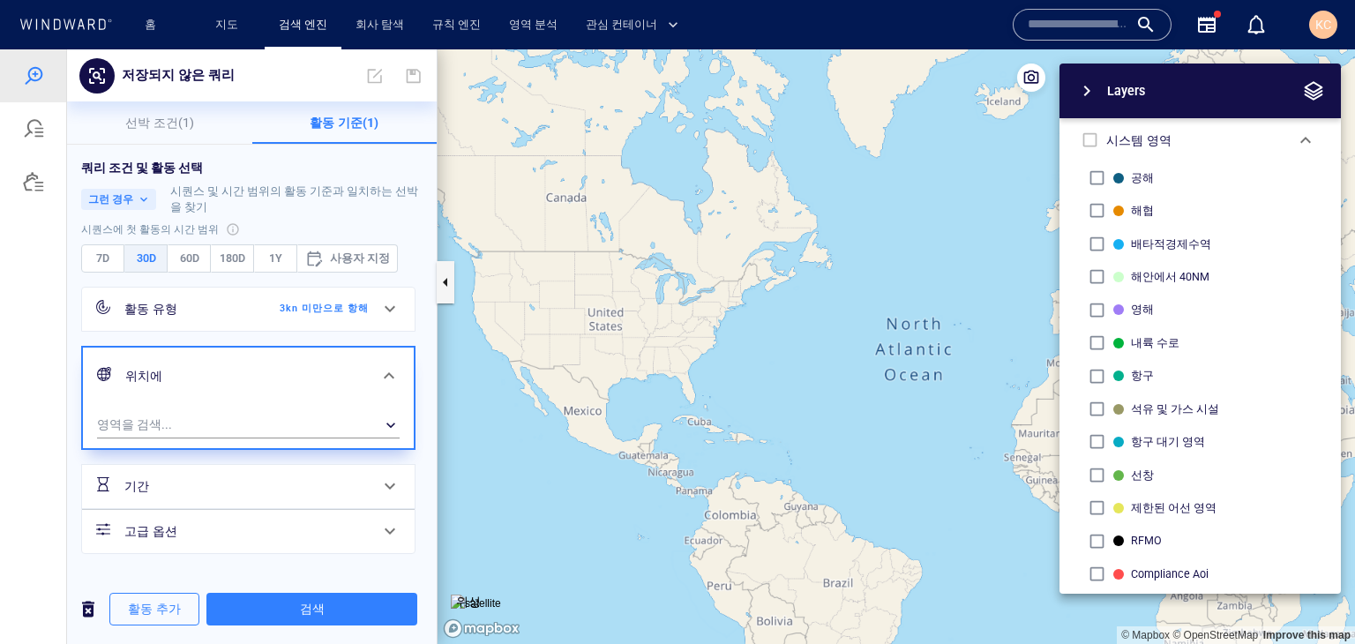
scroll to position [0, 0]
